Goal: Transaction & Acquisition: Purchase product/service

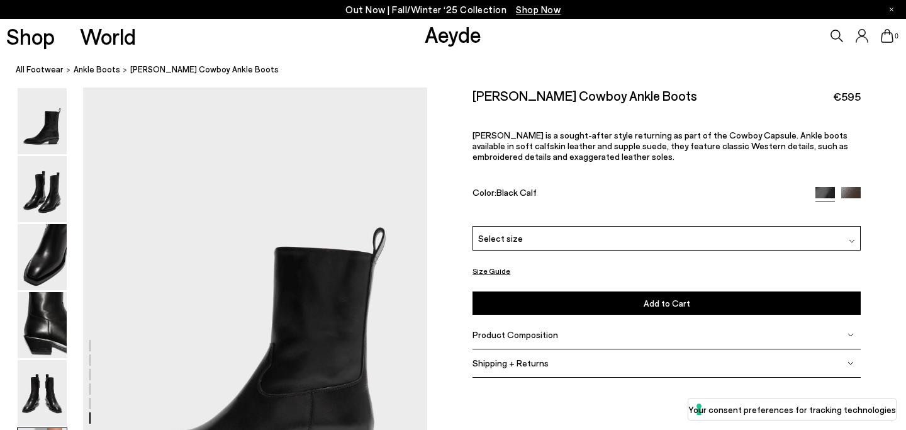
scroll to position [2367, 0]
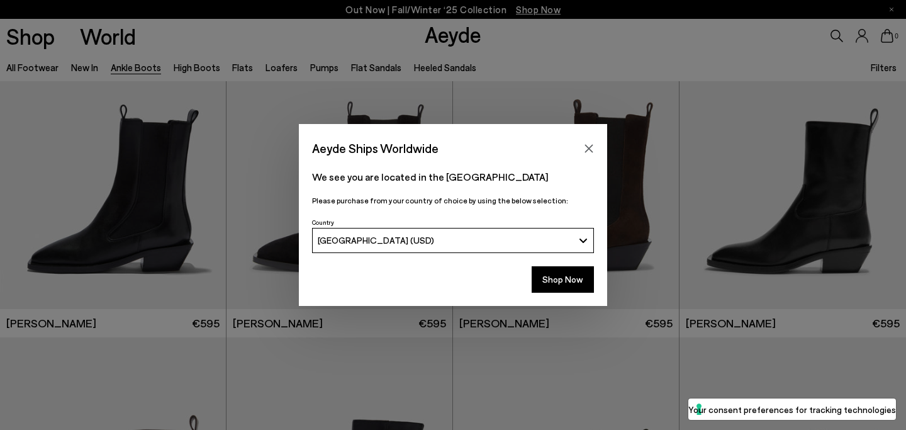
scroll to position [3795, 0]
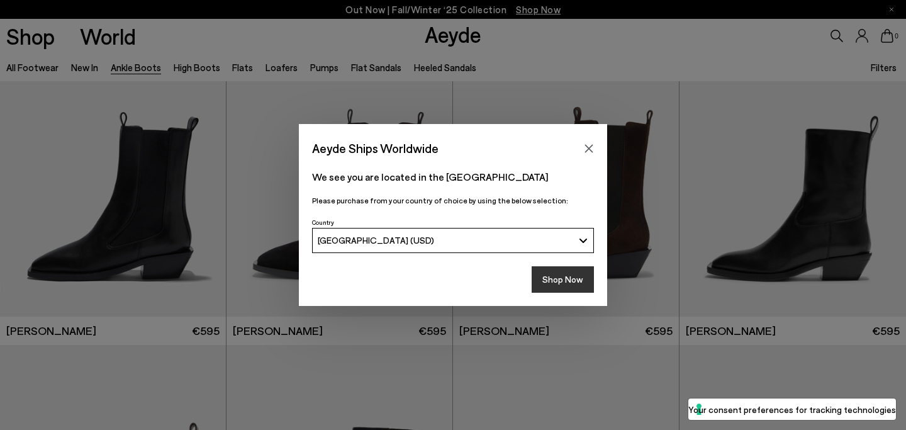
click at [567, 277] on button "Shop Now" at bounding box center [562, 279] width 62 height 26
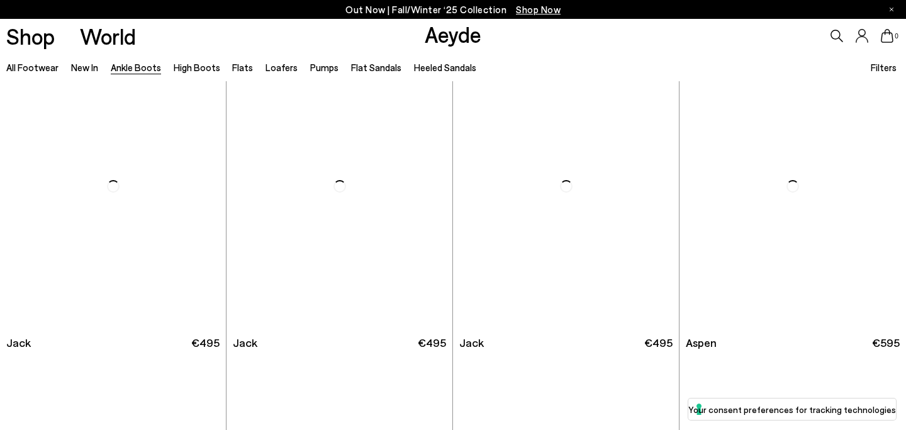
scroll to position [4409, 0]
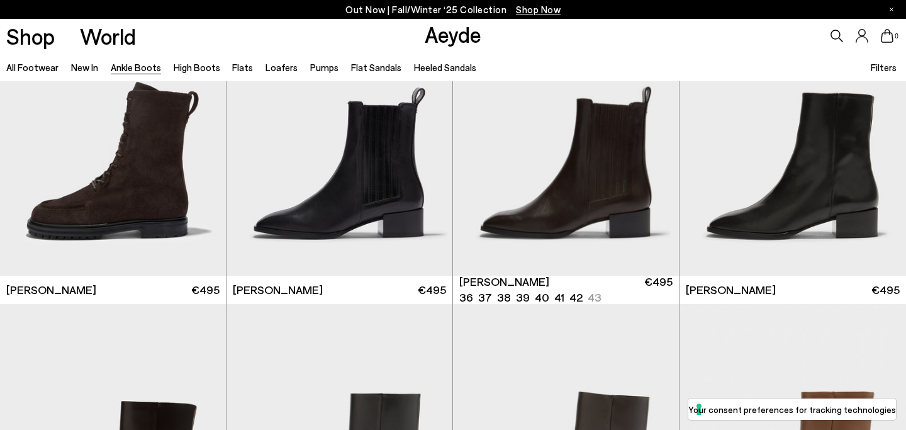
scroll to position [5090, 0]
